Goal: Task Accomplishment & Management: Use online tool/utility

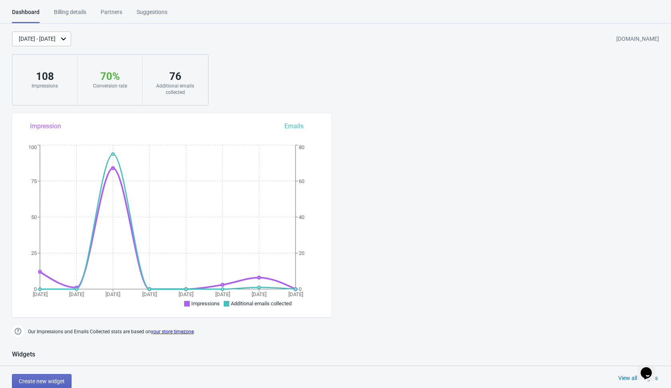
click at [270, 64] on div "[DATE] - [DATE] [DOMAIN_NAME] 108 Impressions 70 % Your Tada Widget has a conve…" at bounding box center [335, 69] width 671 height 74
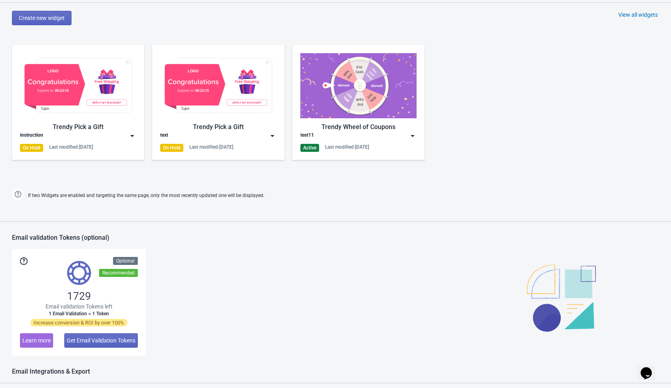
scroll to position [358, 0]
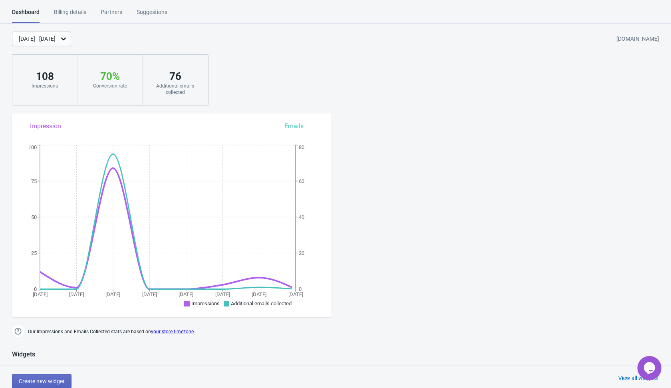
click at [259, 80] on div "[DATE] - [DATE] [DOMAIN_NAME] 108 Impressions 70 % Your Tada Widget has a conve…" at bounding box center [335, 69] width 671 height 74
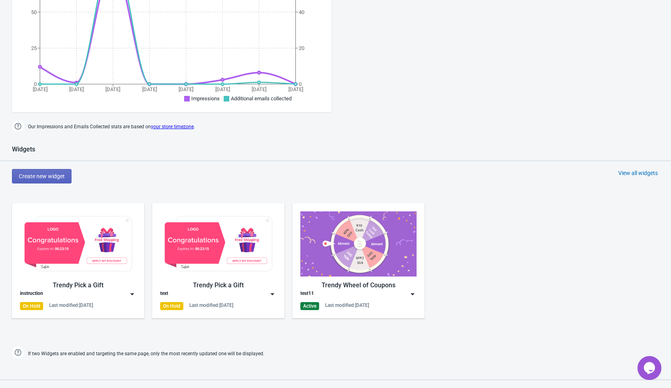
scroll to position [264, 0]
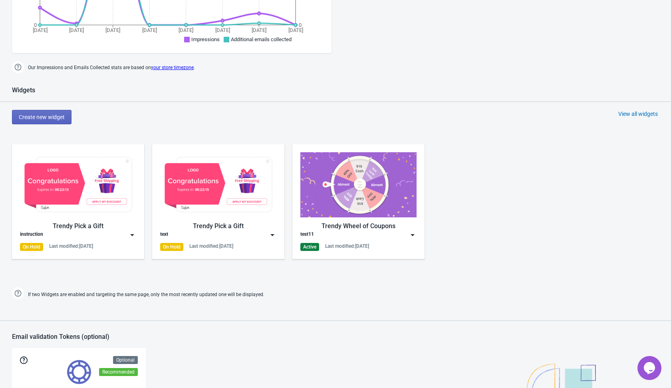
click at [52, 107] on div "Widgets Create new widget View all widgets Trendy Pick a Gift instruction On Ho…" at bounding box center [335, 193] width 671 height 215
click at [52, 117] on span "Create new widget" at bounding box center [42, 117] width 46 height 6
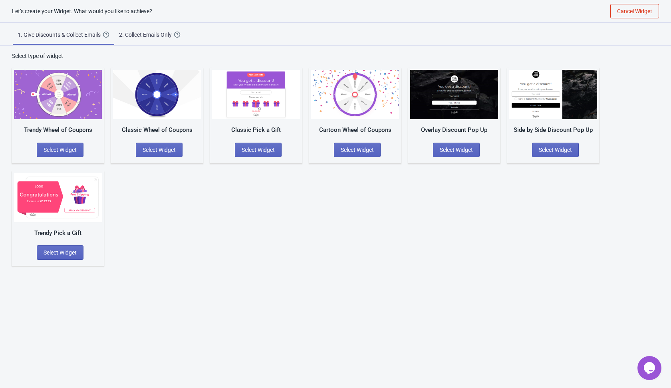
scroll to position [8, 0]
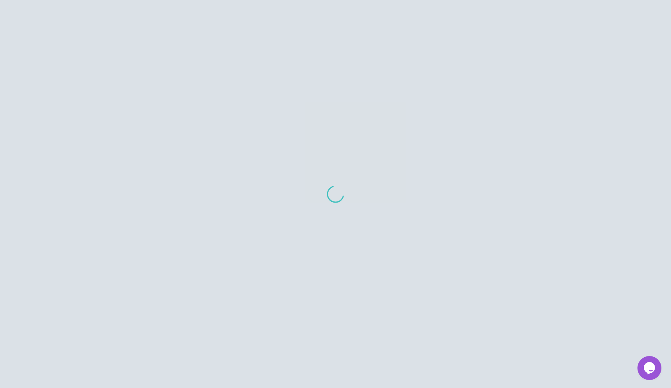
scroll to position [264, 0]
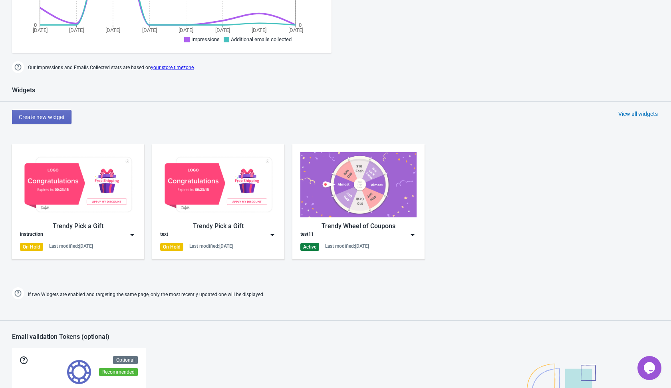
click at [413, 235] on img at bounding box center [413, 235] width 8 height 8
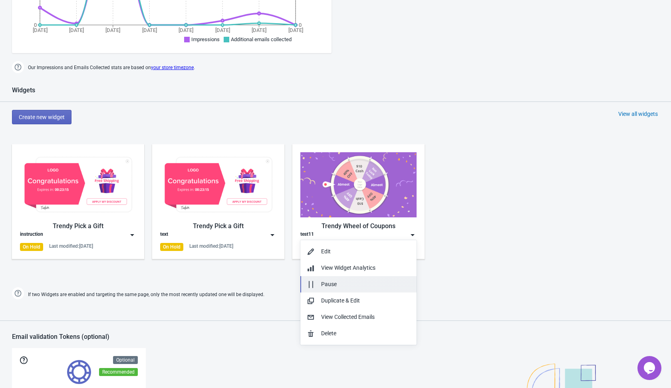
click at [383, 284] on div "Pause" at bounding box center [365, 284] width 89 height 8
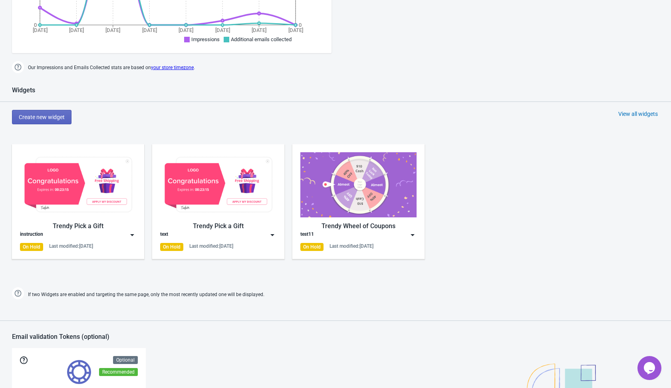
click at [628, 115] on div "View all widgets" at bounding box center [638, 114] width 40 height 8
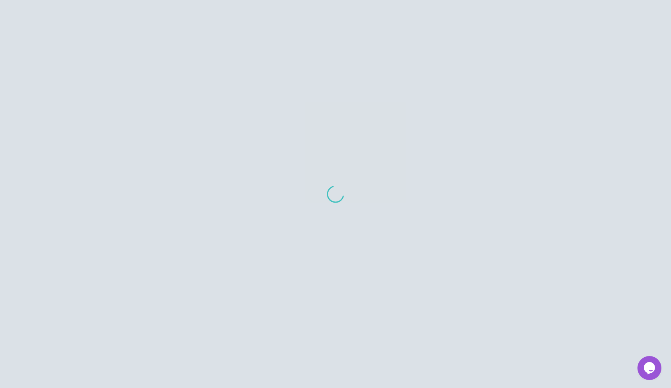
drag, startPoint x: 632, startPoint y: 112, endPoint x: 563, endPoint y: 105, distance: 69.8
click at [615, 112] on div at bounding box center [335, 194] width 671 height 388
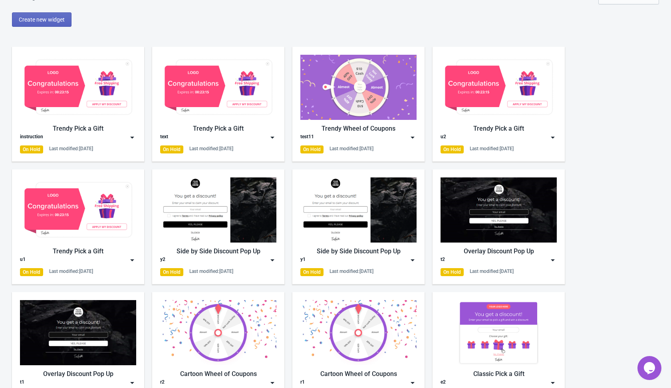
scroll to position [0, 0]
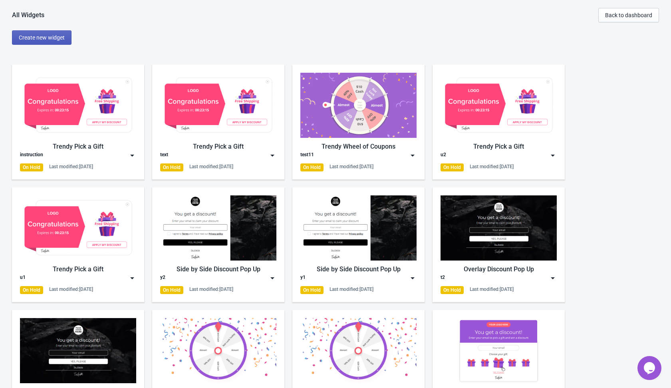
click at [39, 36] on span "Create new widget" at bounding box center [42, 37] width 46 height 6
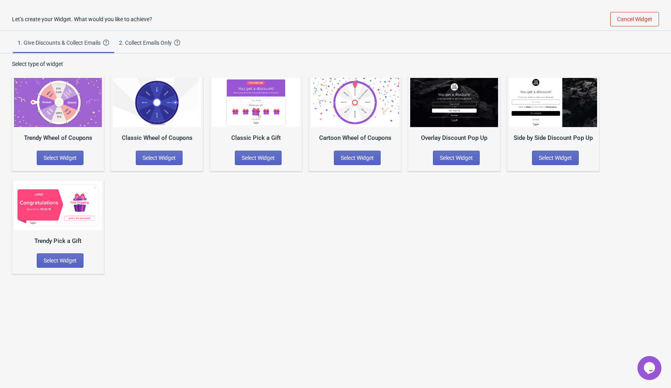
click at [206, 279] on div "Let’s create your Widget. What would you like to achieve? Cancel Widget 1. Give…" at bounding box center [335, 202] width 671 height 388
click at [56, 262] on span "Select Widget" at bounding box center [60, 260] width 33 height 6
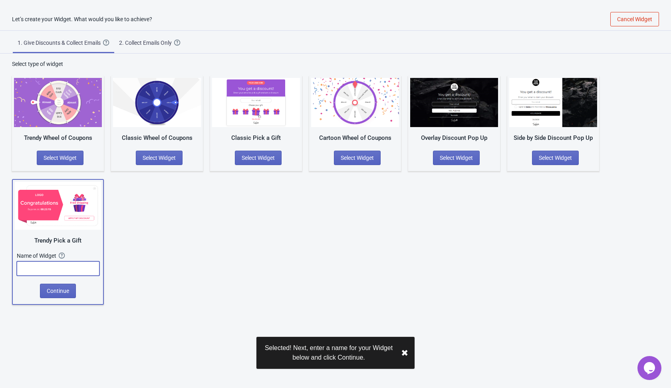
click at [56, 262] on input "text" at bounding box center [58, 268] width 83 height 14
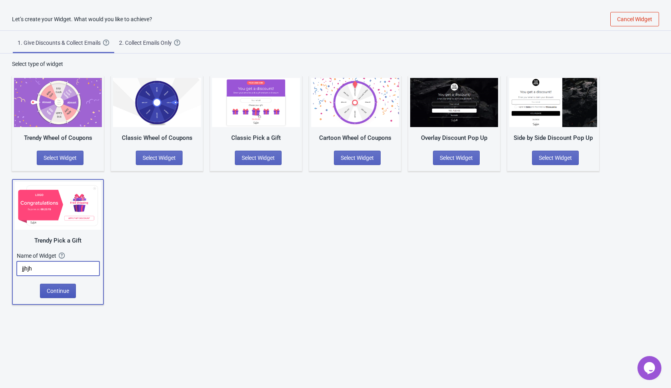
type input "jjhjh"
click at [60, 288] on span "Continue" at bounding box center [58, 291] width 22 height 6
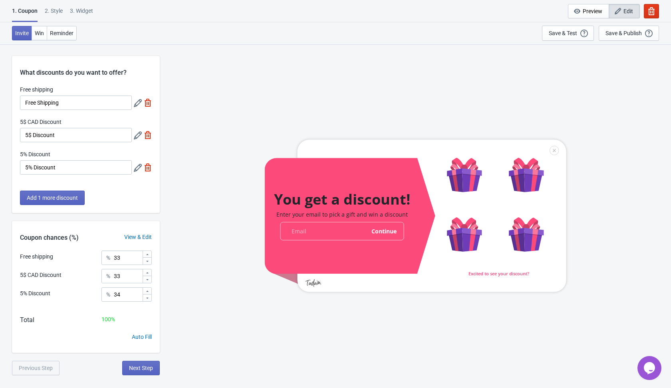
click at [178, 227] on div "You get a discount! Enter your email to pick a gift and win a discount email-in…" at bounding box center [415, 216] width 503 height 344
click at [74, 197] on span "Add 1 more discount" at bounding box center [52, 198] width 51 height 6
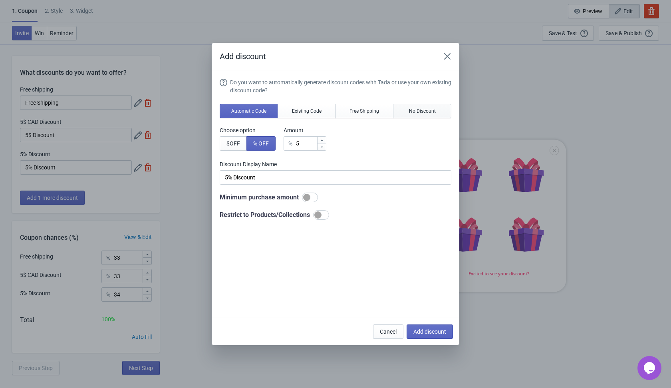
click at [427, 112] on span "No Discount" at bounding box center [422, 111] width 27 height 6
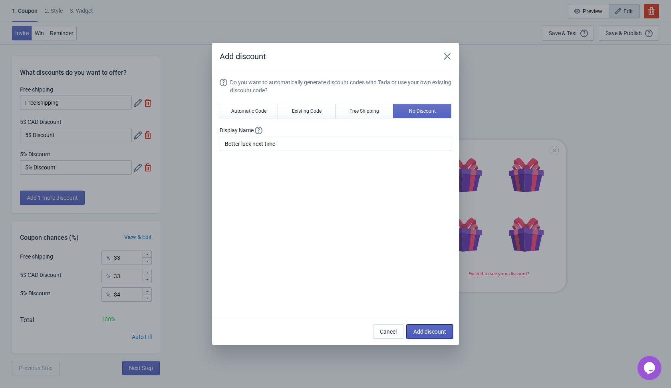
click at [416, 331] on span "Add discount" at bounding box center [430, 331] width 33 height 6
type input "25"
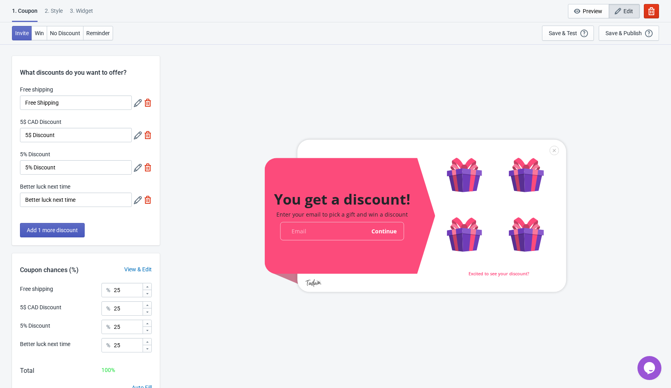
click at [62, 231] on span "Add 1 more discount" at bounding box center [52, 230] width 51 height 6
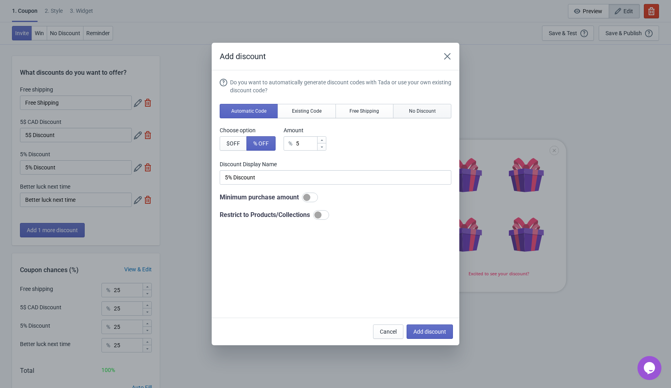
click at [425, 108] on span "No Discount" at bounding box center [422, 111] width 27 height 6
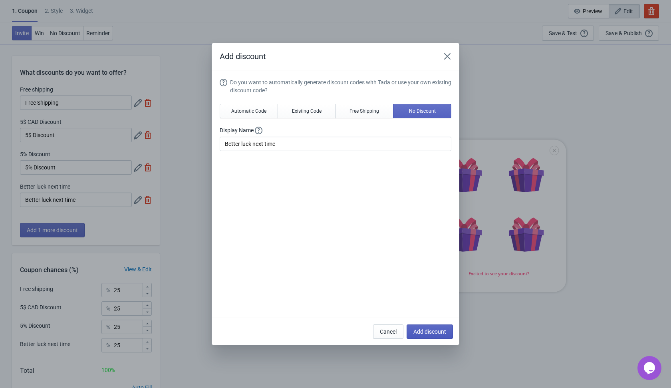
click at [426, 333] on span "Add discount" at bounding box center [430, 331] width 33 height 6
type input "20"
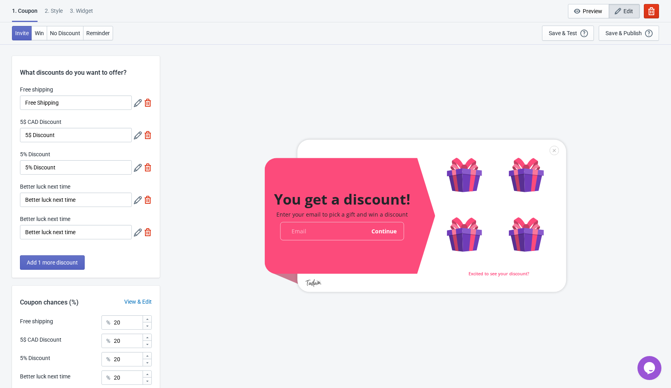
scroll to position [89, 0]
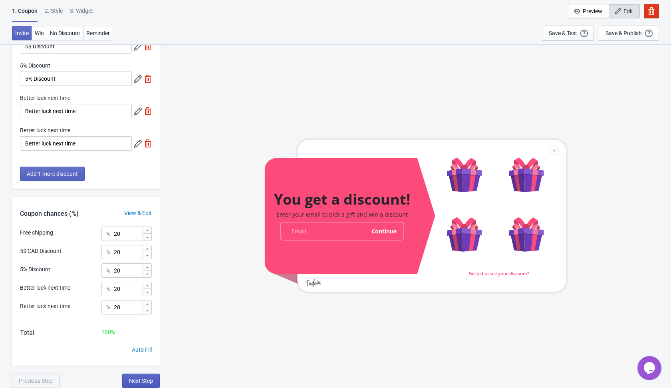
click at [138, 379] on span "Next Step" at bounding box center [141, 381] width 24 height 6
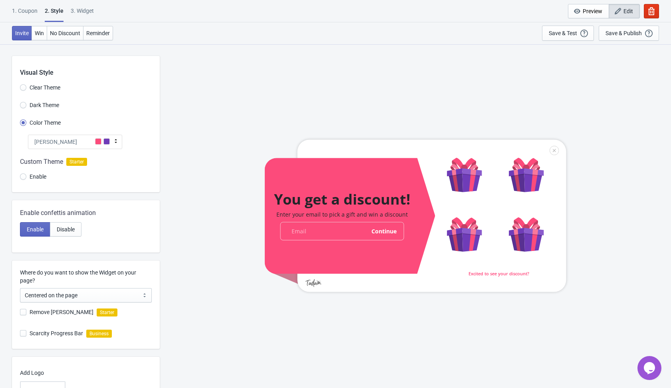
scroll to position [69, 0]
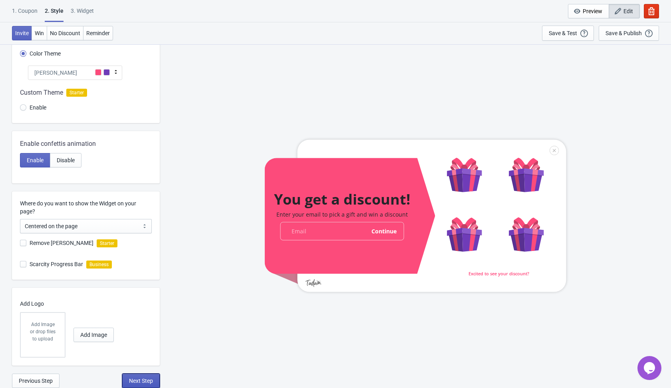
click at [142, 381] on span "Next Step" at bounding box center [141, 381] width 24 height 6
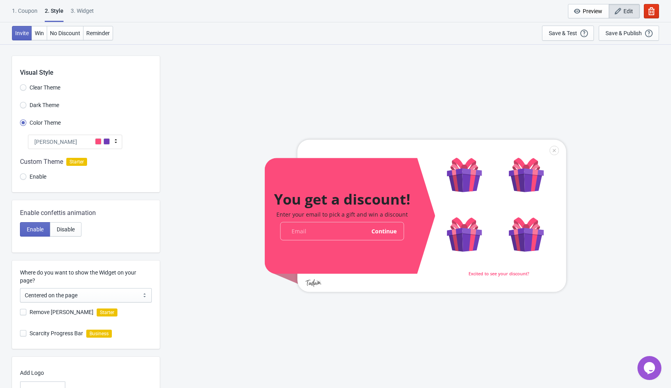
select select "once"
select select "1"
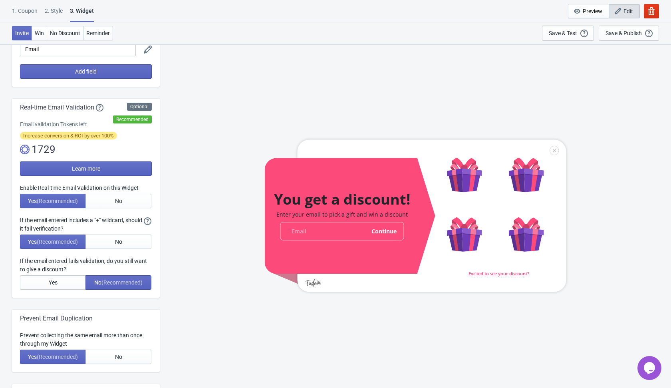
scroll to position [123, 0]
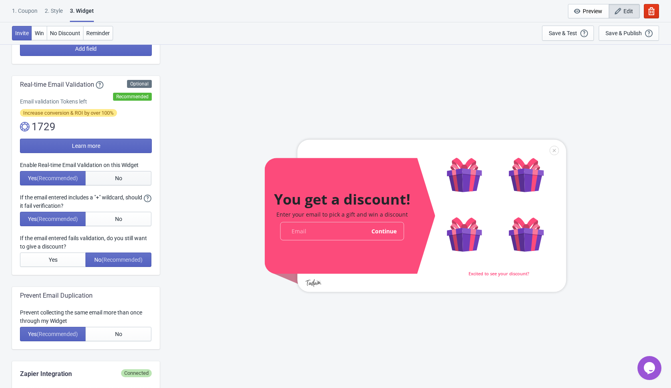
click at [114, 183] on button "No" at bounding box center [119, 178] width 66 height 14
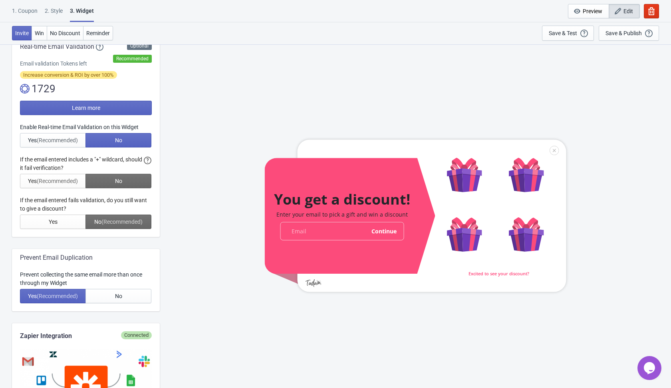
scroll to position [231, 0]
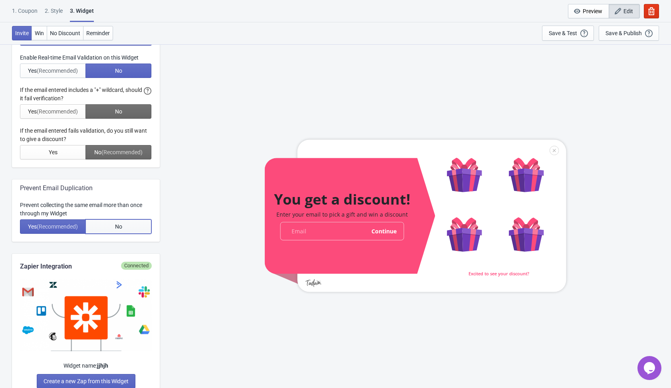
click at [113, 221] on button "No" at bounding box center [119, 226] width 66 height 14
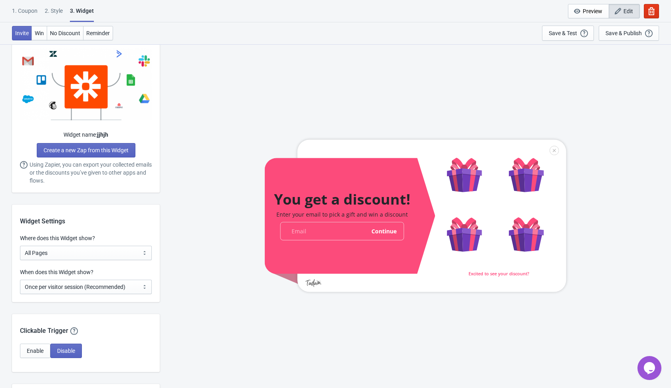
scroll to position [464, 0]
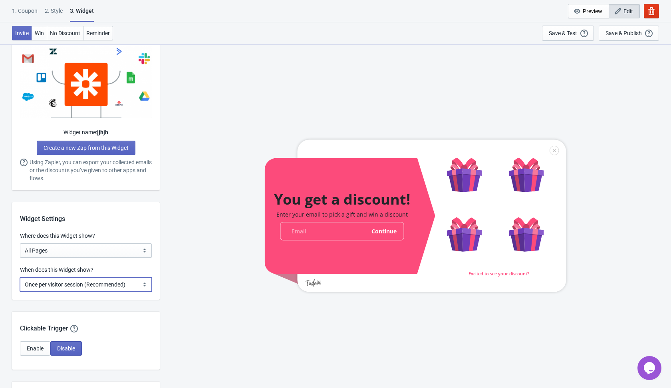
click at [127, 284] on select "Every new visit of page Once every period of time Once per visitor session (Rec…" at bounding box center [86, 284] width 132 height 14
select select "every"
click at [20, 277] on select "Every new visit of page Once every period of time Once per visitor session (Rec…" at bounding box center [86, 284] width 132 height 14
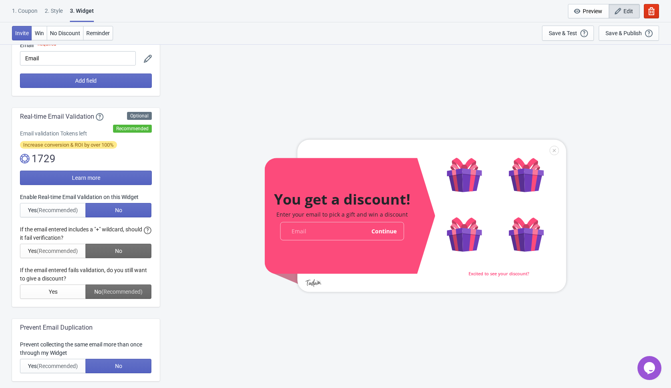
scroll to position [0, 0]
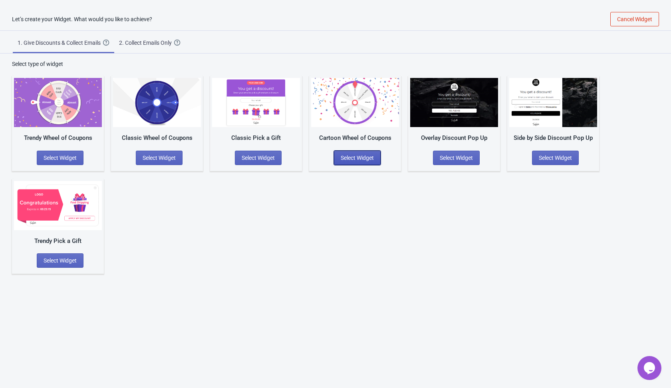
click at [351, 156] on span "Select Widget" at bounding box center [357, 158] width 33 height 6
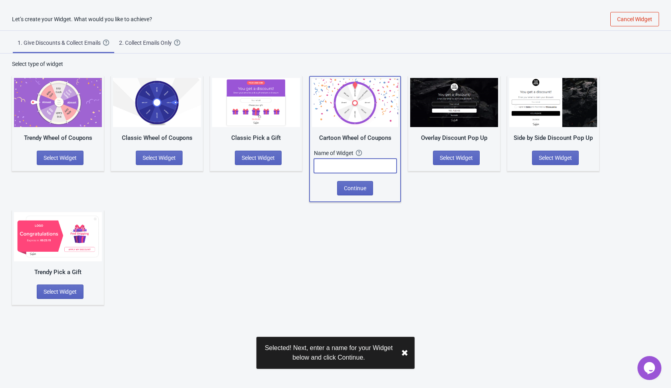
click at [332, 165] on input "text" at bounding box center [355, 166] width 83 height 14
type input "jknj"
click at [350, 187] on span "Continue" at bounding box center [355, 188] width 22 height 6
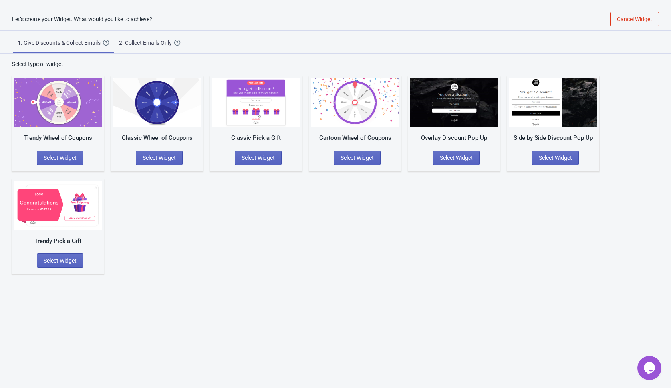
click at [76, 123] on img at bounding box center [58, 102] width 88 height 49
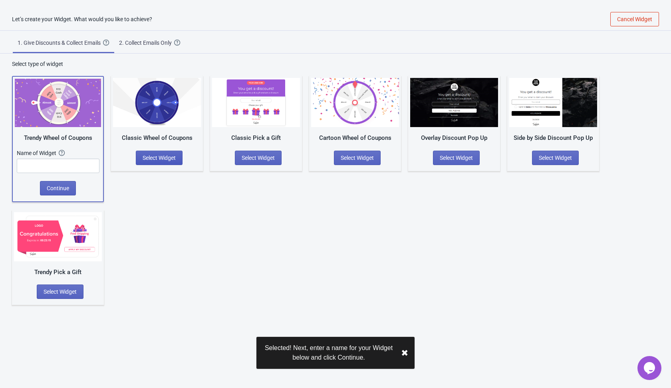
click at [157, 161] on button "Select Widget" at bounding box center [159, 158] width 47 height 14
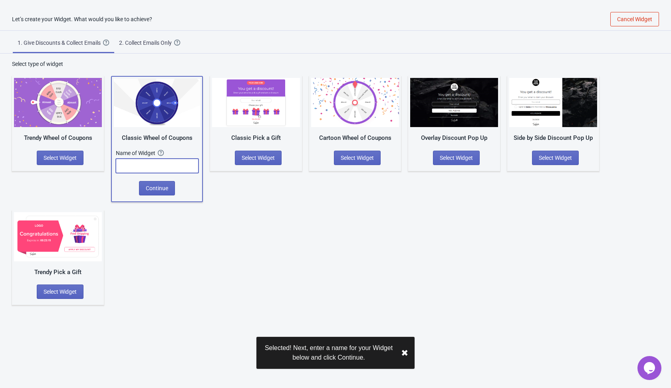
click at [151, 165] on input "text" at bounding box center [157, 166] width 83 height 14
type input "jbjb"
click at [163, 189] on span "Continue" at bounding box center [157, 188] width 22 height 6
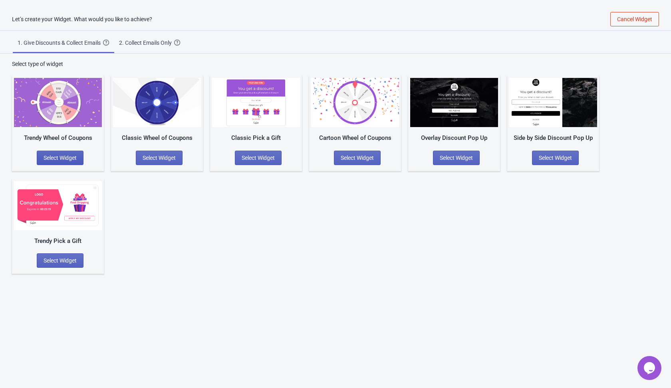
click at [64, 155] on span "Select Widget" at bounding box center [60, 158] width 33 height 6
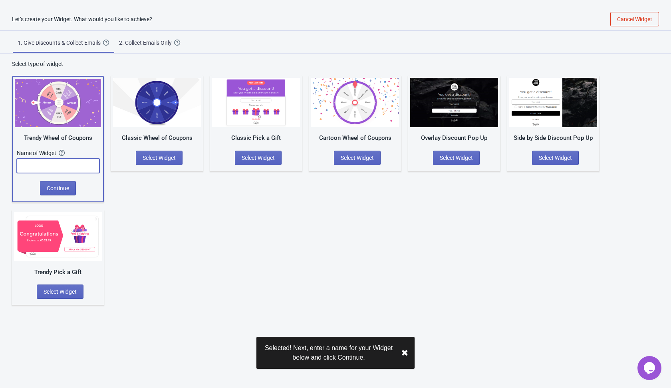
click at [79, 164] on input "text" at bounding box center [58, 166] width 83 height 14
type input "bjb"
click at [58, 188] on span "Continue" at bounding box center [58, 188] width 22 height 6
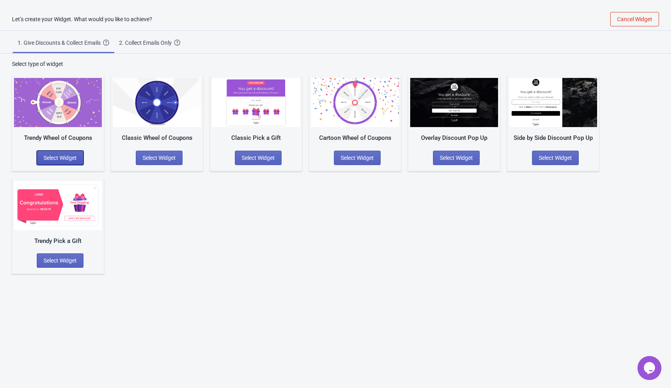
click at [75, 160] on span "Select Widget" at bounding box center [60, 158] width 33 height 6
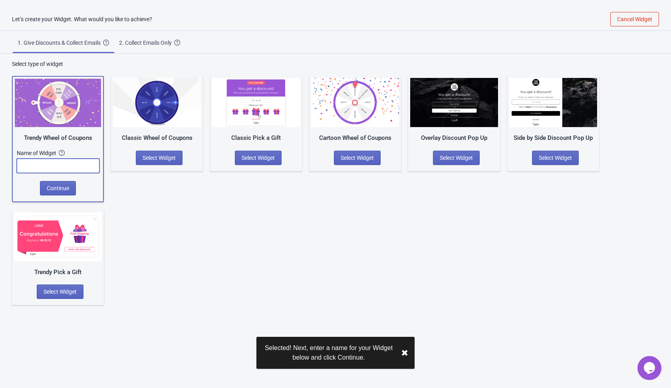
click at [86, 165] on input "text" at bounding box center [58, 166] width 83 height 14
type input "jb"
click at [74, 185] on button "Continue" at bounding box center [58, 188] width 36 height 14
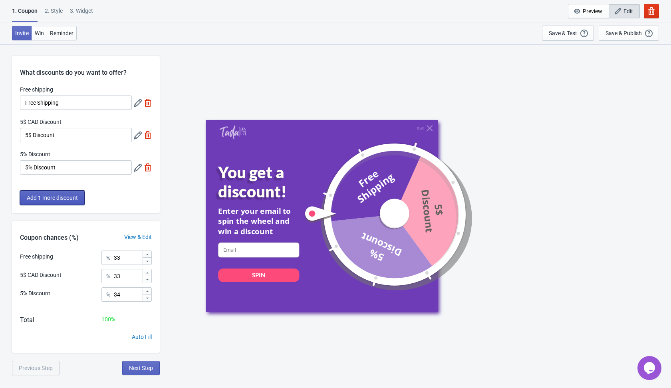
click at [77, 197] on span "Add 1 more discount" at bounding box center [52, 198] width 51 height 6
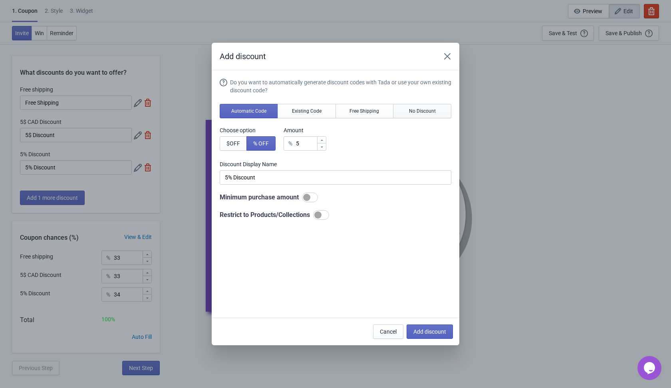
click at [422, 113] on span "No Discount" at bounding box center [422, 111] width 27 height 6
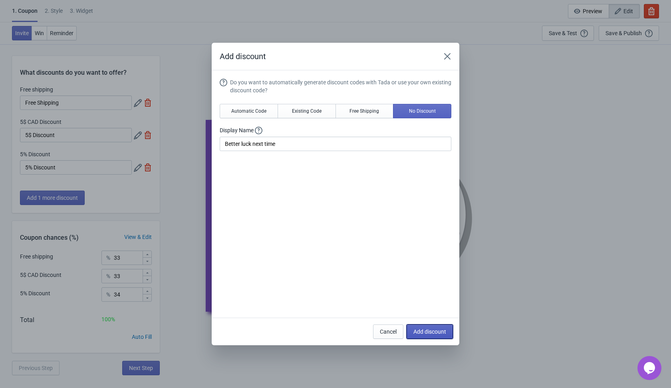
click at [419, 332] on span "Add discount" at bounding box center [430, 331] width 33 height 6
type input "25"
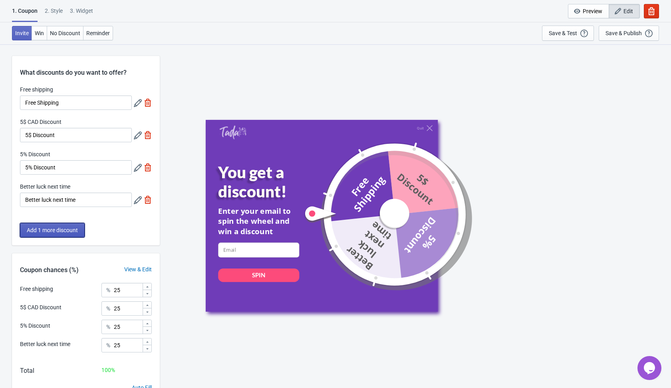
click at [73, 229] on span "Add 1 more discount" at bounding box center [52, 230] width 51 height 6
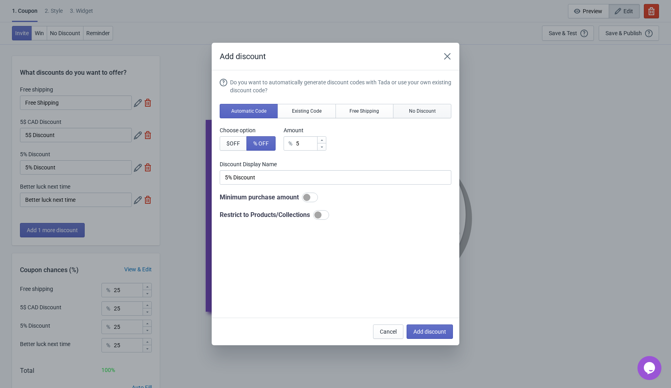
click at [422, 111] on span "No Discount" at bounding box center [422, 111] width 27 height 6
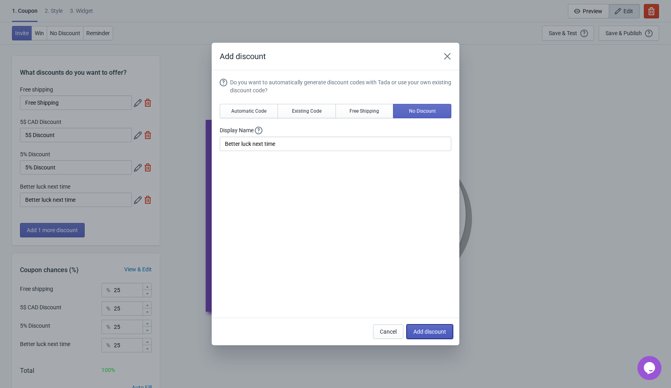
click at [430, 329] on span "Add discount" at bounding box center [430, 331] width 33 height 6
type input "20"
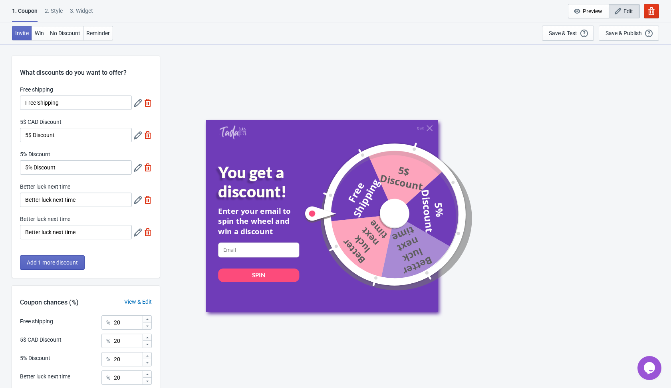
scroll to position [89, 0]
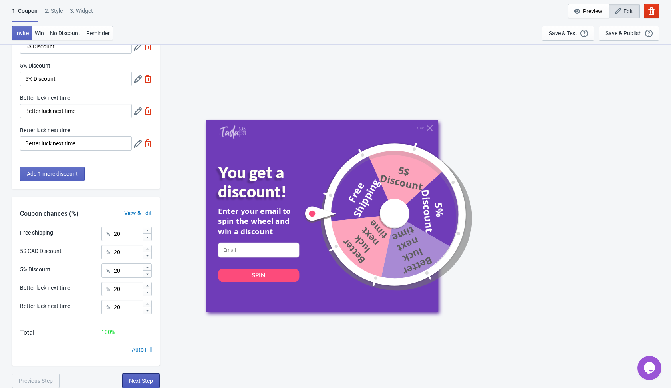
click at [149, 384] on button "Next Step" at bounding box center [141, 381] width 38 height 14
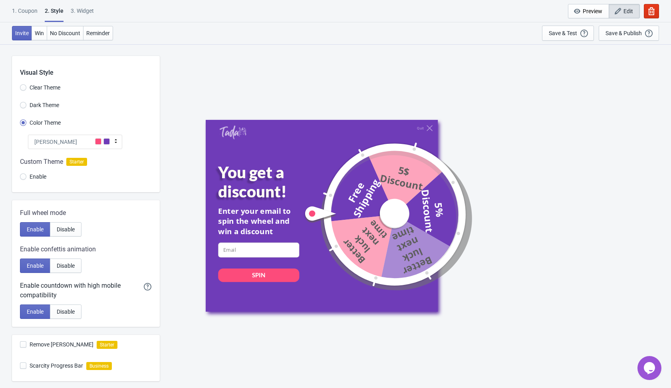
scroll to position [101, 0]
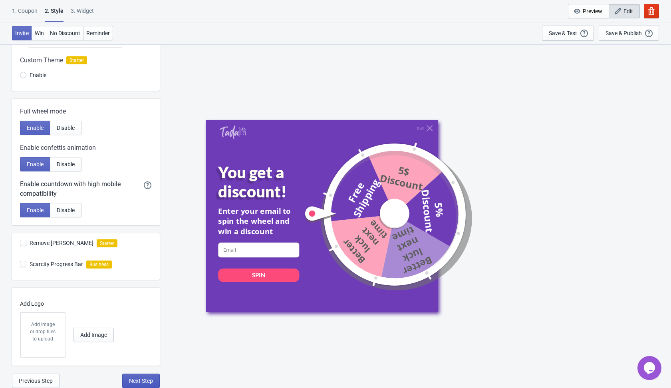
click at [146, 384] on button "Next Step" at bounding box center [141, 381] width 38 height 14
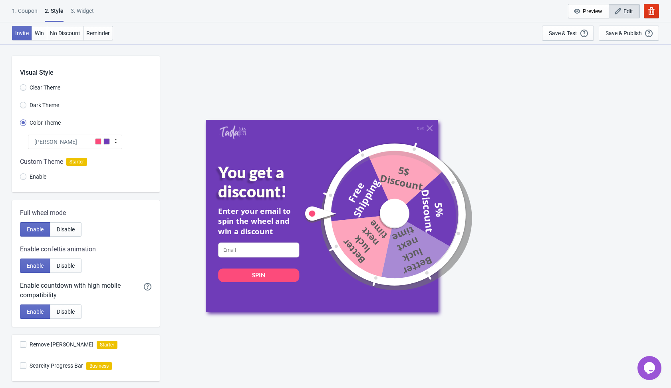
select select "once"
select select "1"
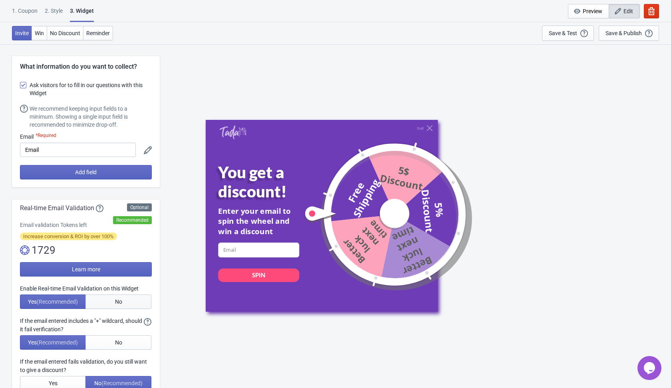
click at [127, 305] on button "No" at bounding box center [119, 301] width 66 height 14
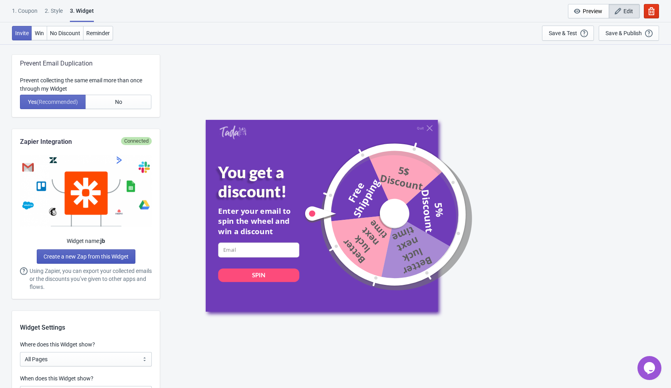
scroll to position [355, 0]
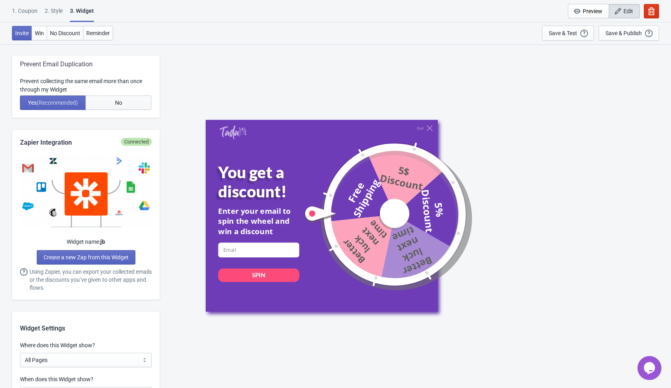
click at [131, 103] on button "No" at bounding box center [119, 102] width 66 height 14
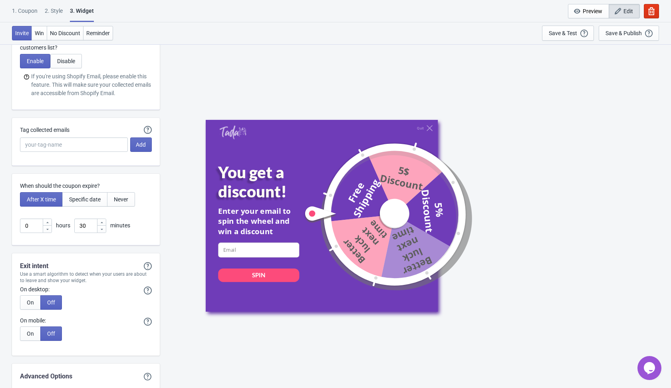
scroll to position [2111, 0]
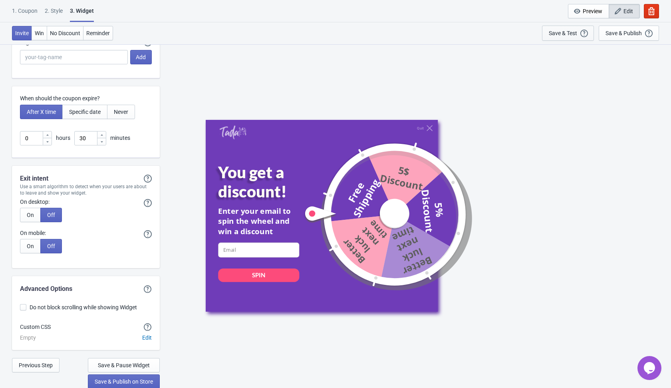
click at [567, 33] on div "Save & Test" at bounding box center [563, 33] width 28 height 6
click at [42, 366] on span "Previous Step" at bounding box center [36, 365] width 34 height 6
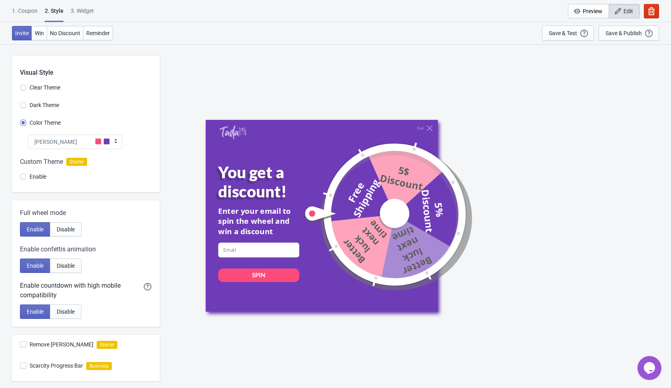
scroll to position [101, 0]
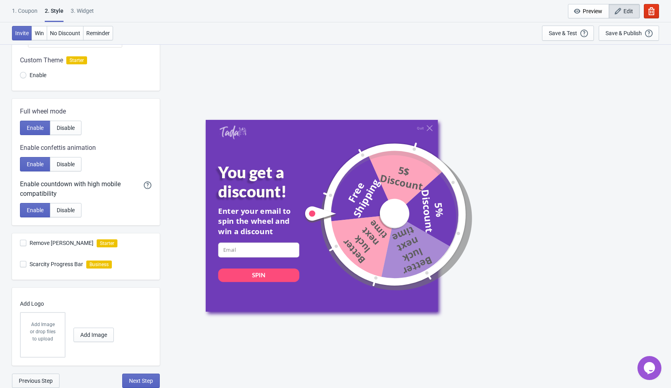
click at [52, 374] on button "Previous Step" at bounding box center [36, 381] width 48 height 14
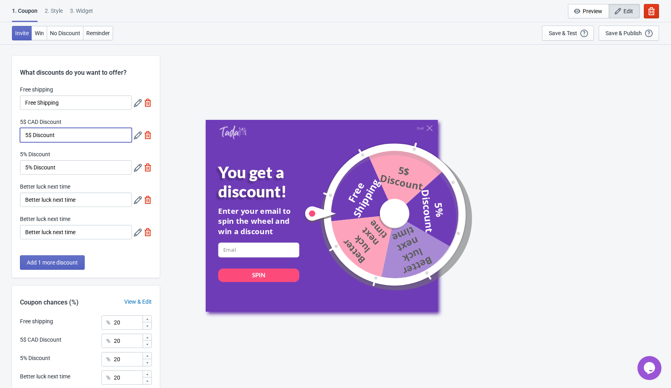
click at [75, 138] on input "5$ Discount" at bounding box center [76, 135] width 112 height 14
type input "5$ Discuento"
click at [76, 169] on input "5% Discount" at bounding box center [76, 167] width 112 height 14
paste input "Discuento"
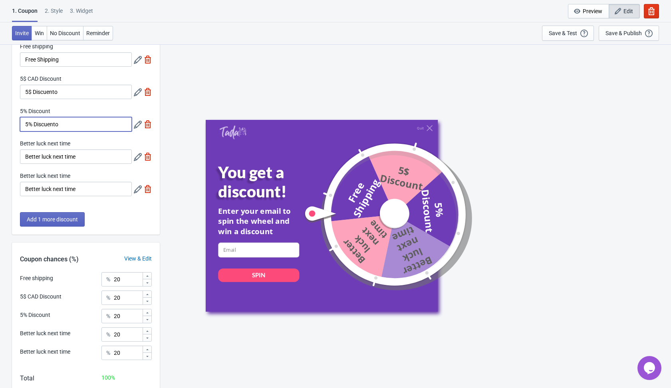
scroll to position [56, 0]
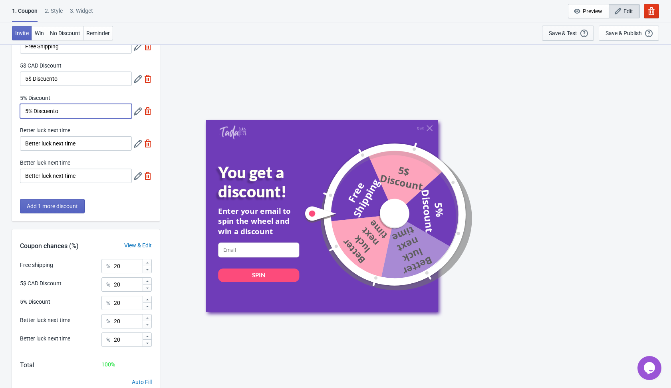
type input "5% Discuento"
click at [569, 36] on div "Save & Test" at bounding box center [563, 33] width 28 height 6
